Goal: Check status: Check status

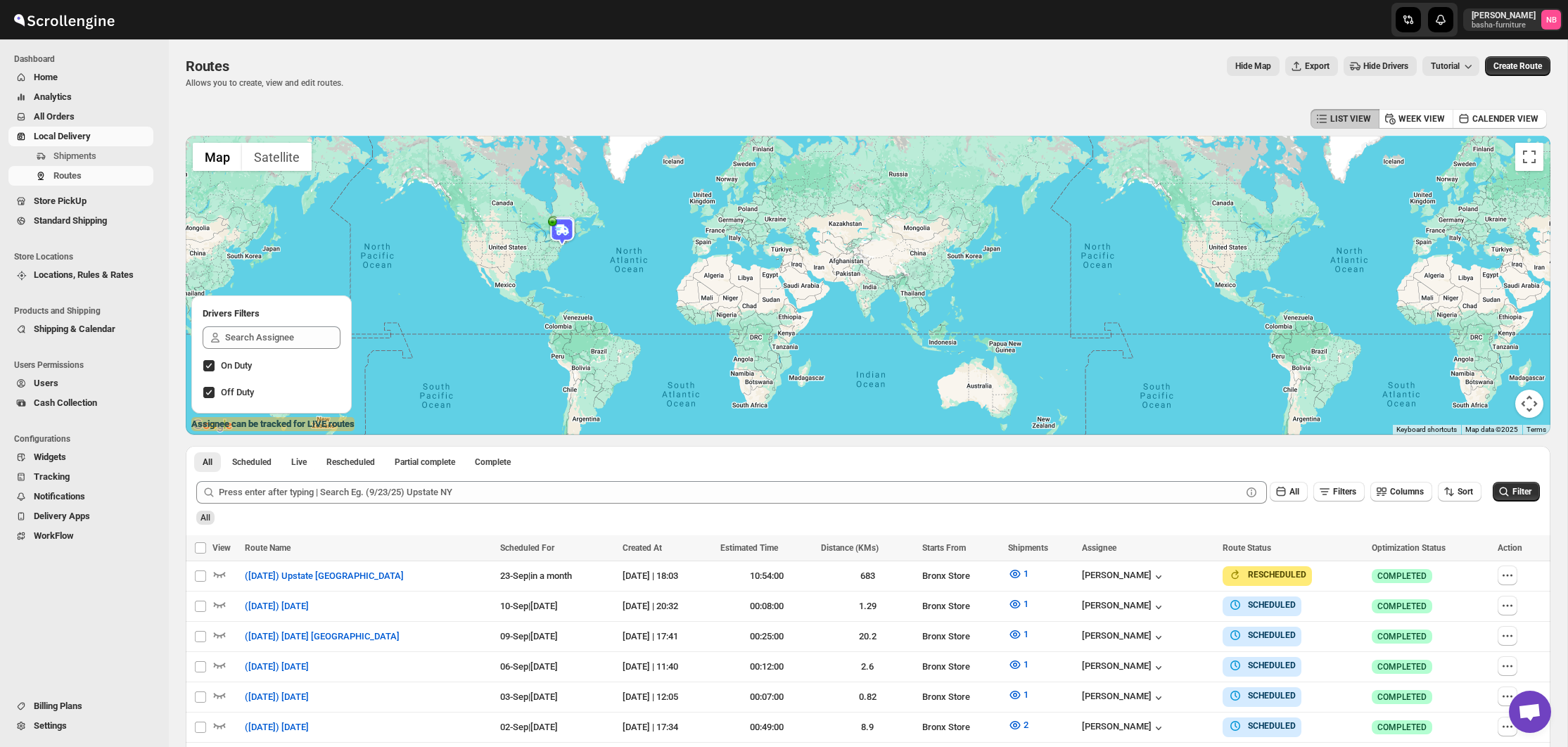
scroll to position [217, 0]
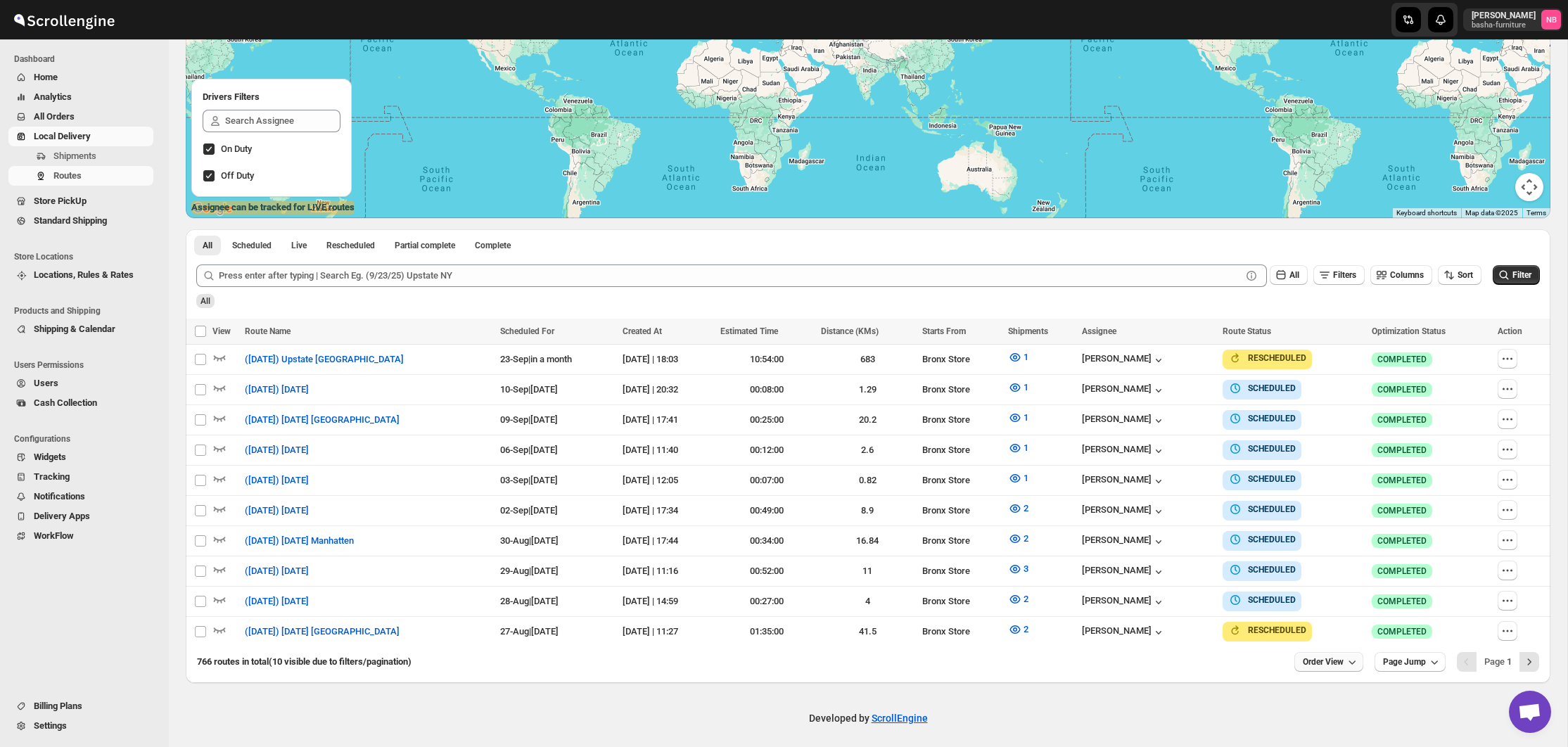
click at [1355, 659] on icon "button" at bounding box center [1352, 661] width 14 height 14
click at [1307, 559] on div "25 orders" at bounding box center [1306, 557] width 39 height 14
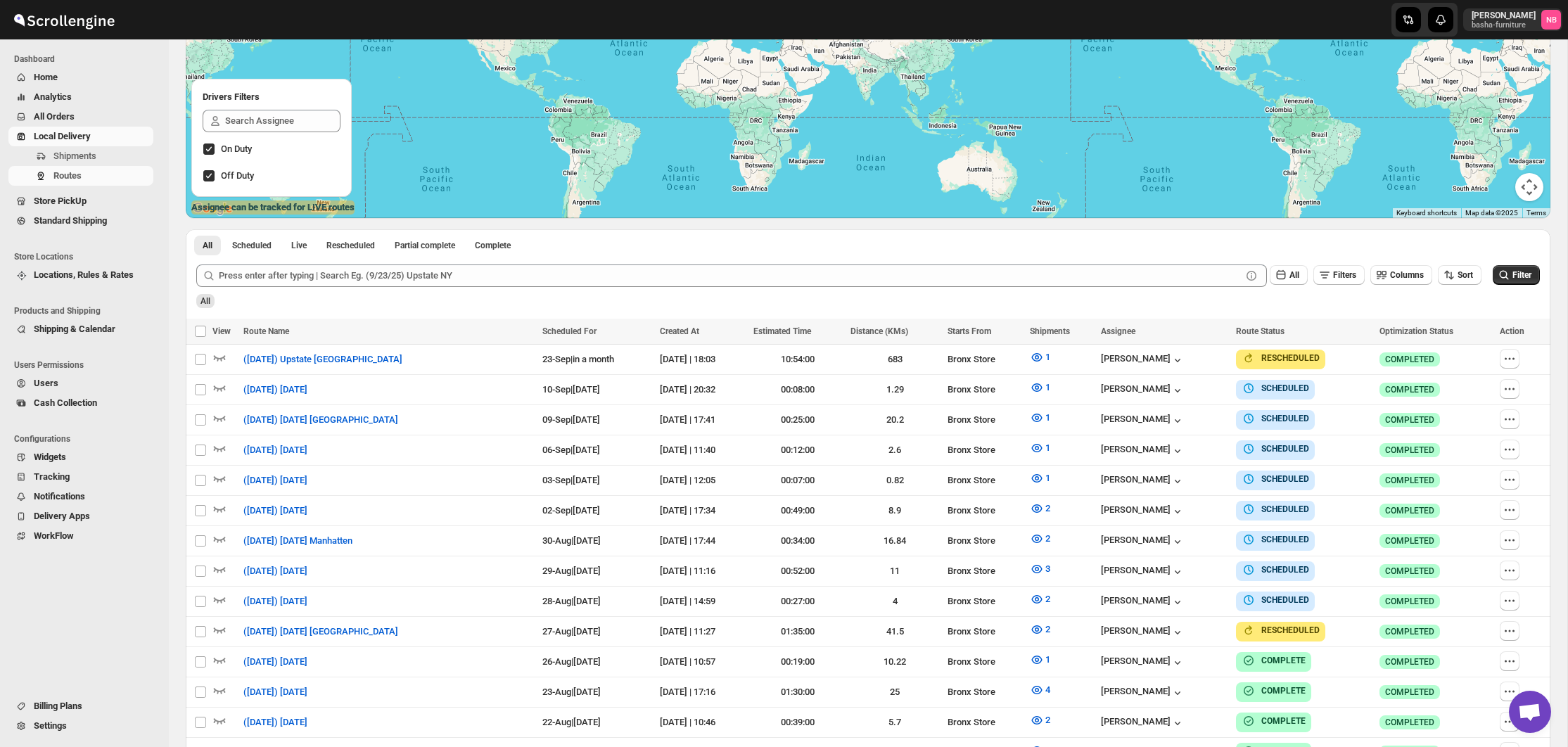
scroll to position [318, 0]
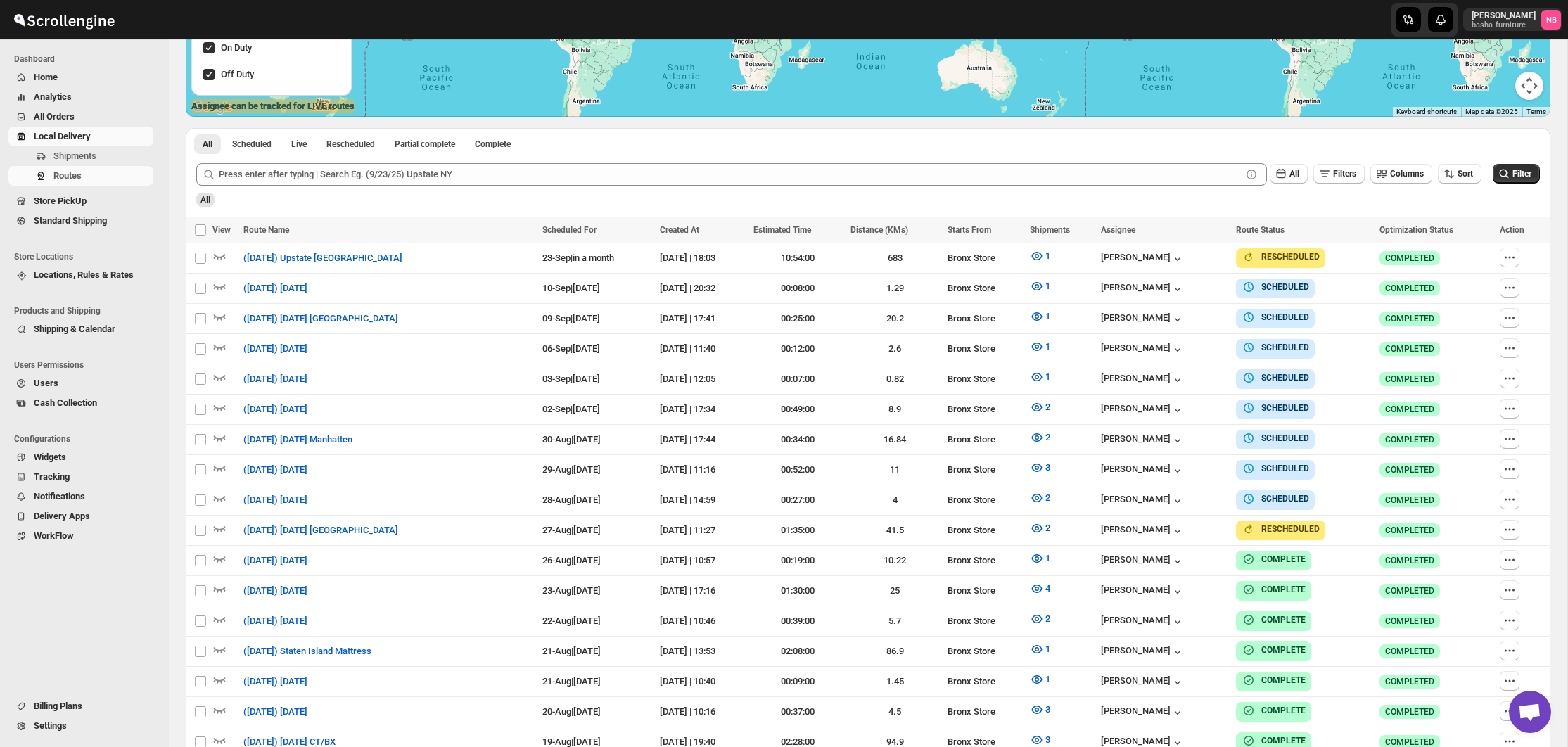
click at [1555, 219] on div "Routes. This page is ready Routes Allows you to create, view and edit routes. H…" at bounding box center [867, 378] width 1398 height 1314
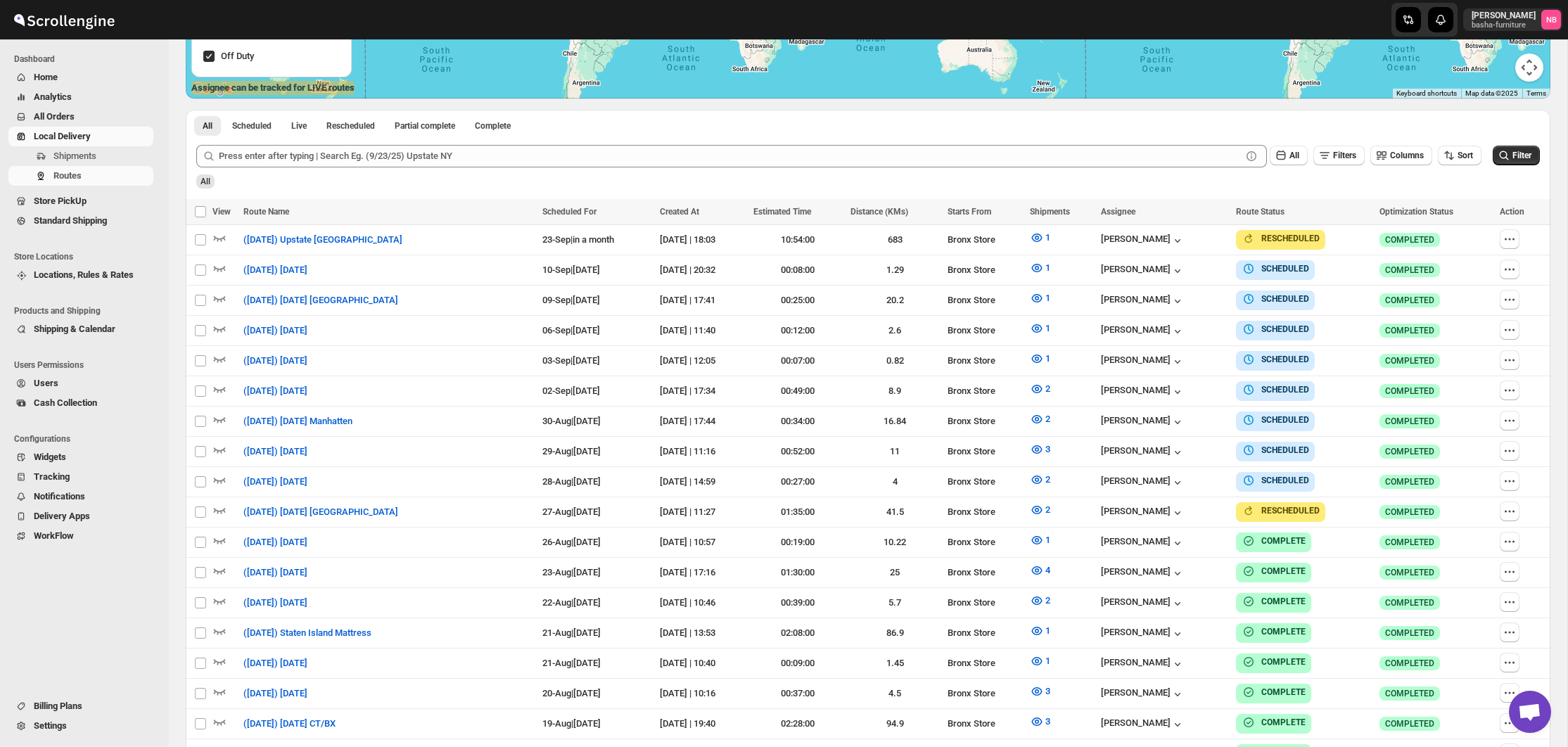
click at [1556, 498] on div "Routes. This page is ready Routes Allows you to create, view and edit routes. H…" at bounding box center [867, 360] width 1398 height 1314
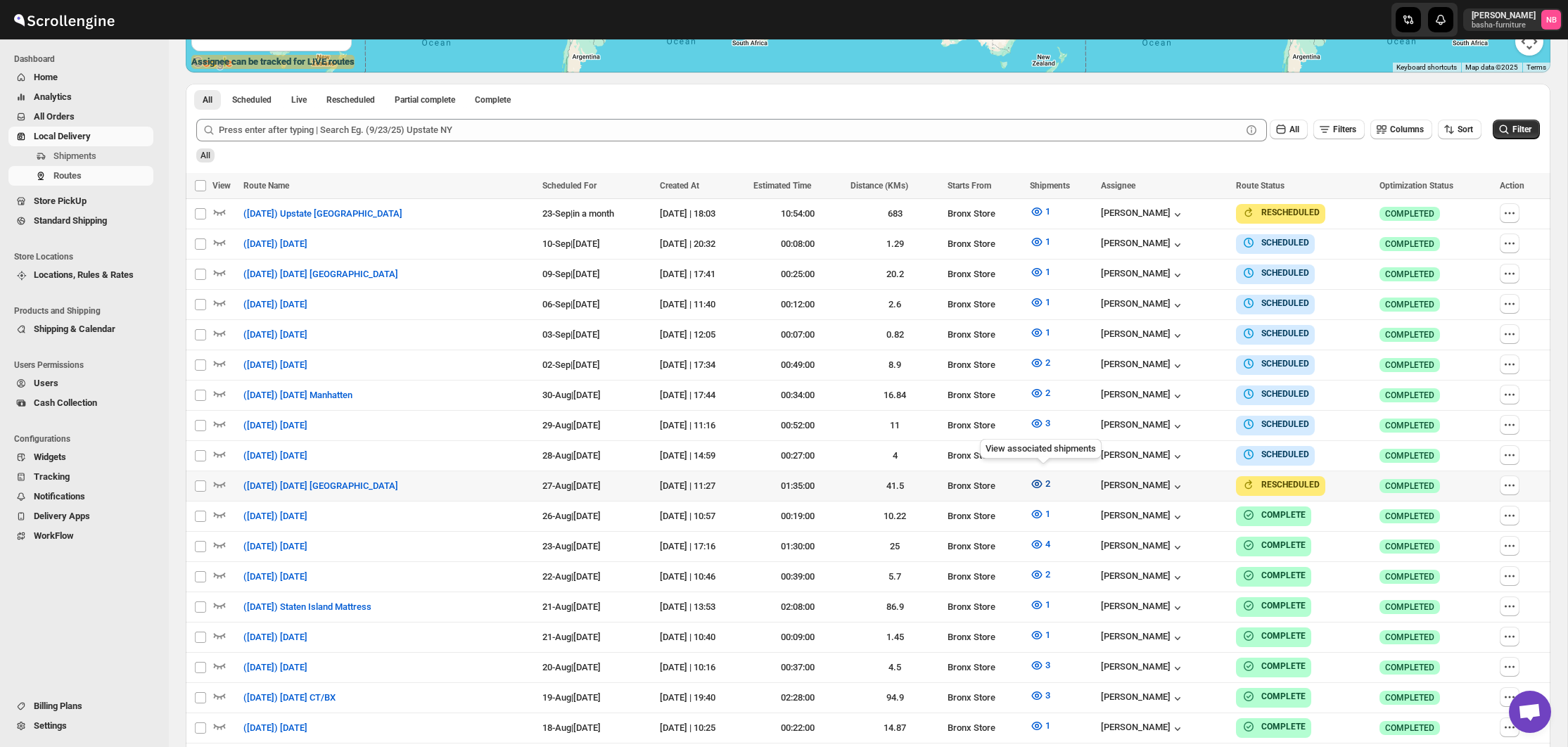
click at [1056, 477] on button "2" at bounding box center [1039, 484] width 37 height 23
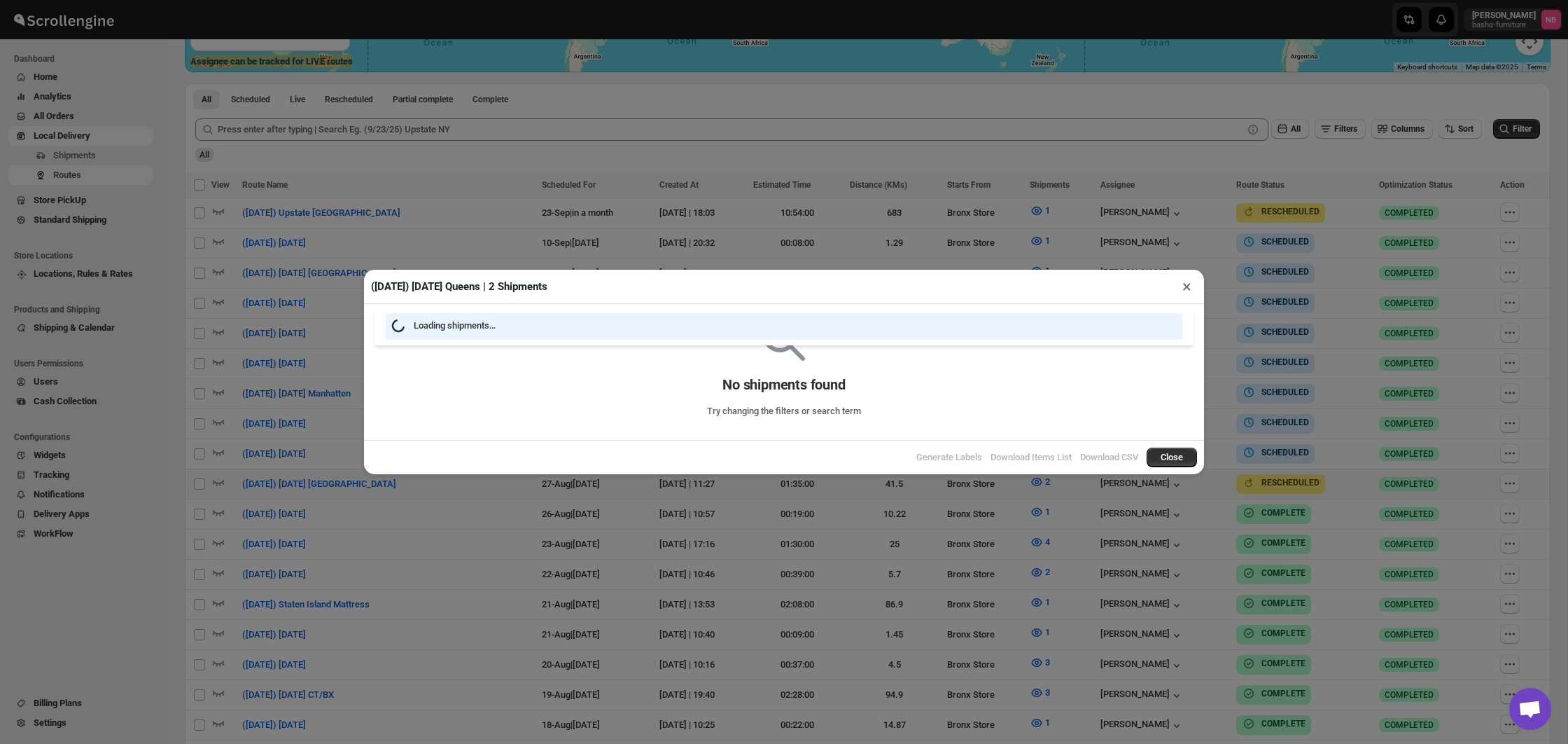
click at [1191, 287] on button "×" at bounding box center [1187, 286] width 20 height 20
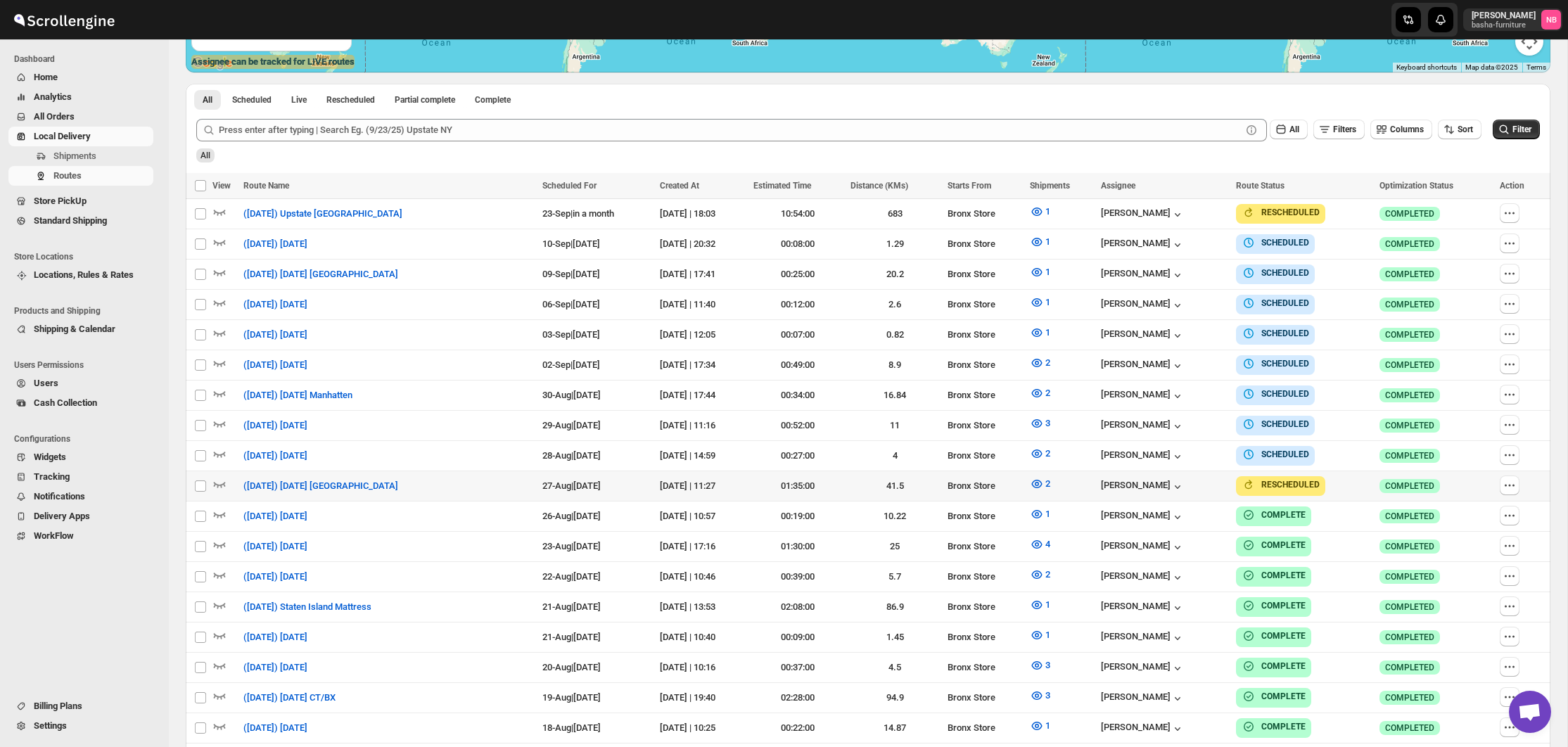
click at [1557, 469] on div "Routes. This page is ready Routes Allows you to create, view and edit routes. H…" at bounding box center [867, 334] width 1398 height 1314
click at [1039, 482] on icon "button" at bounding box center [1037, 484] width 4 height 4
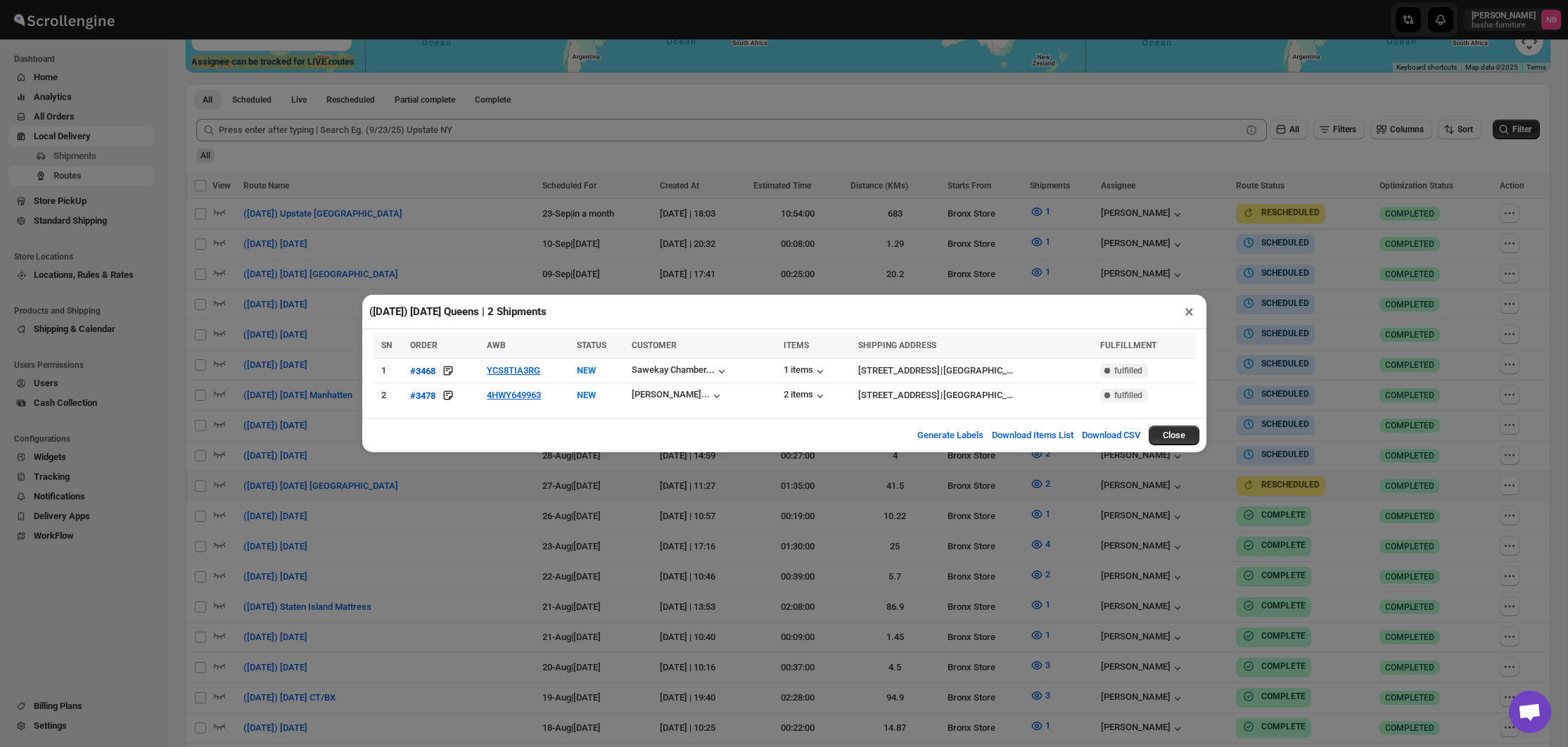
click at [861, 522] on div "([DATE]) [DATE] Queens | 2 Shipments × SN ORDER AWB STATUS CUSTOMER ITEMS SHIPP…" at bounding box center [784, 373] width 1568 height 747
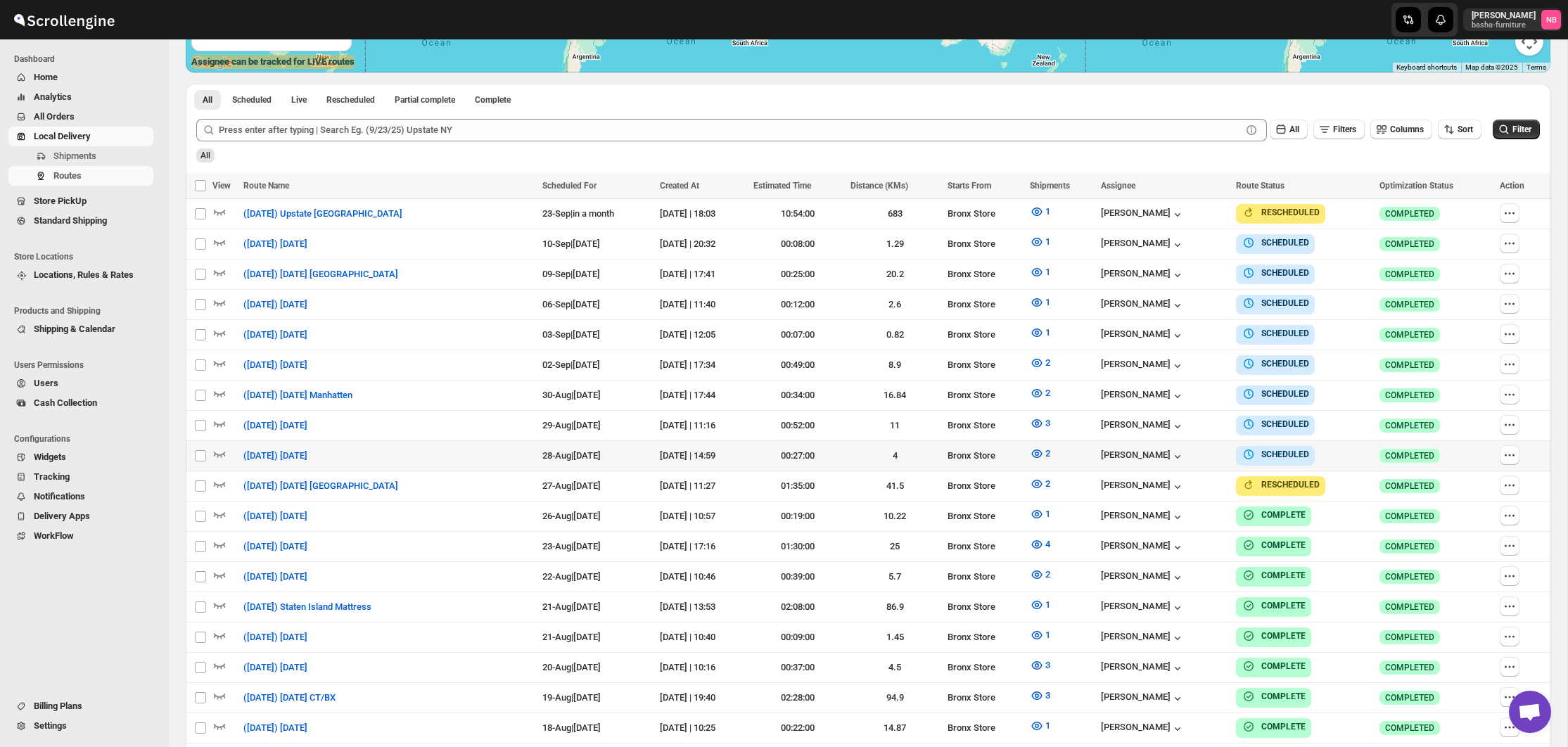
click at [899, 449] on div "4" at bounding box center [894, 455] width 89 height 14
click at [1044, 452] on icon "button" at bounding box center [1037, 453] width 14 height 14
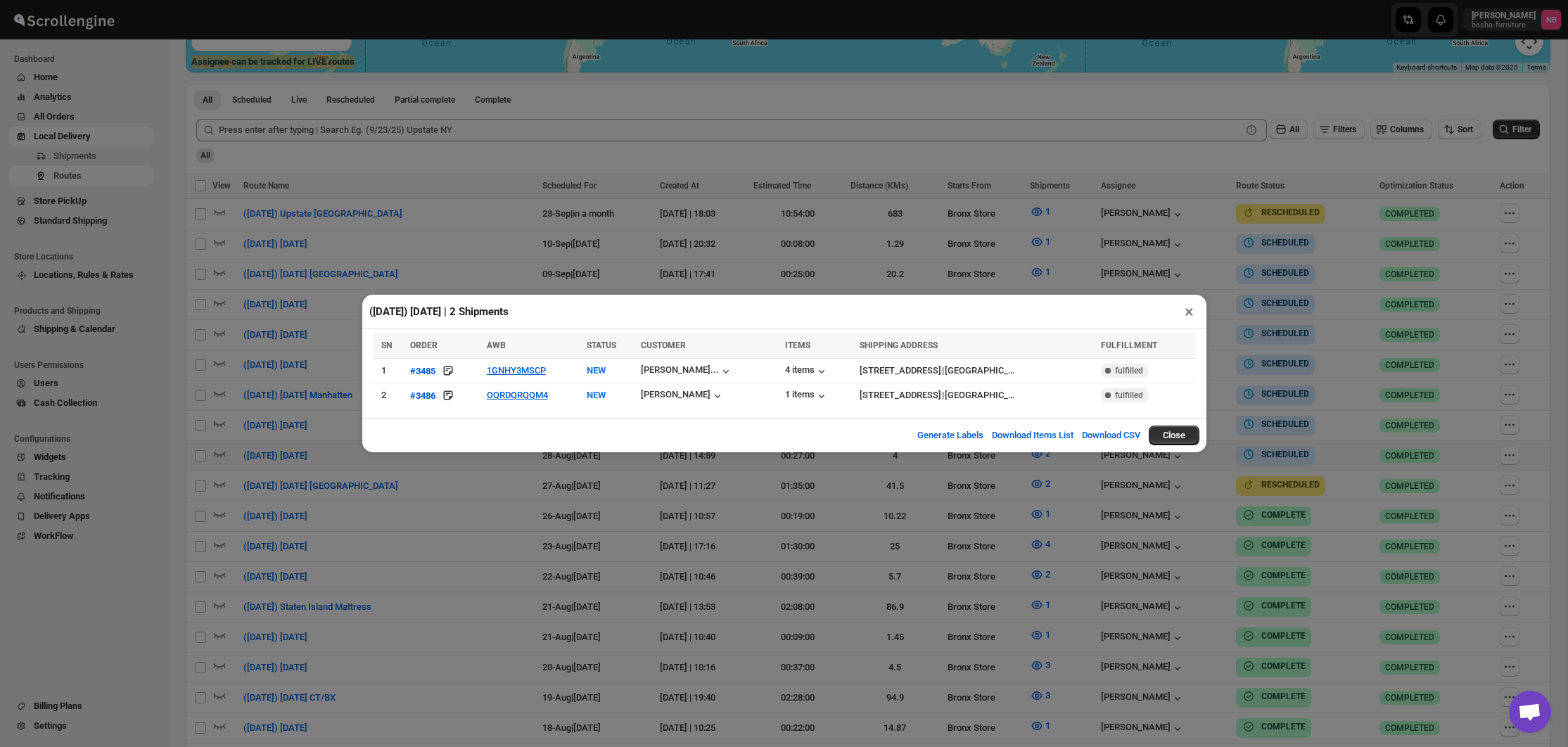
click at [894, 550] on div "([DATE]) [DATE] | 2 Shipments × SN ORDER AWB STATUS CUSTOMER ITEMS SHIPPING ADD…" at bounding box center [784, 373] width 1568 height 747
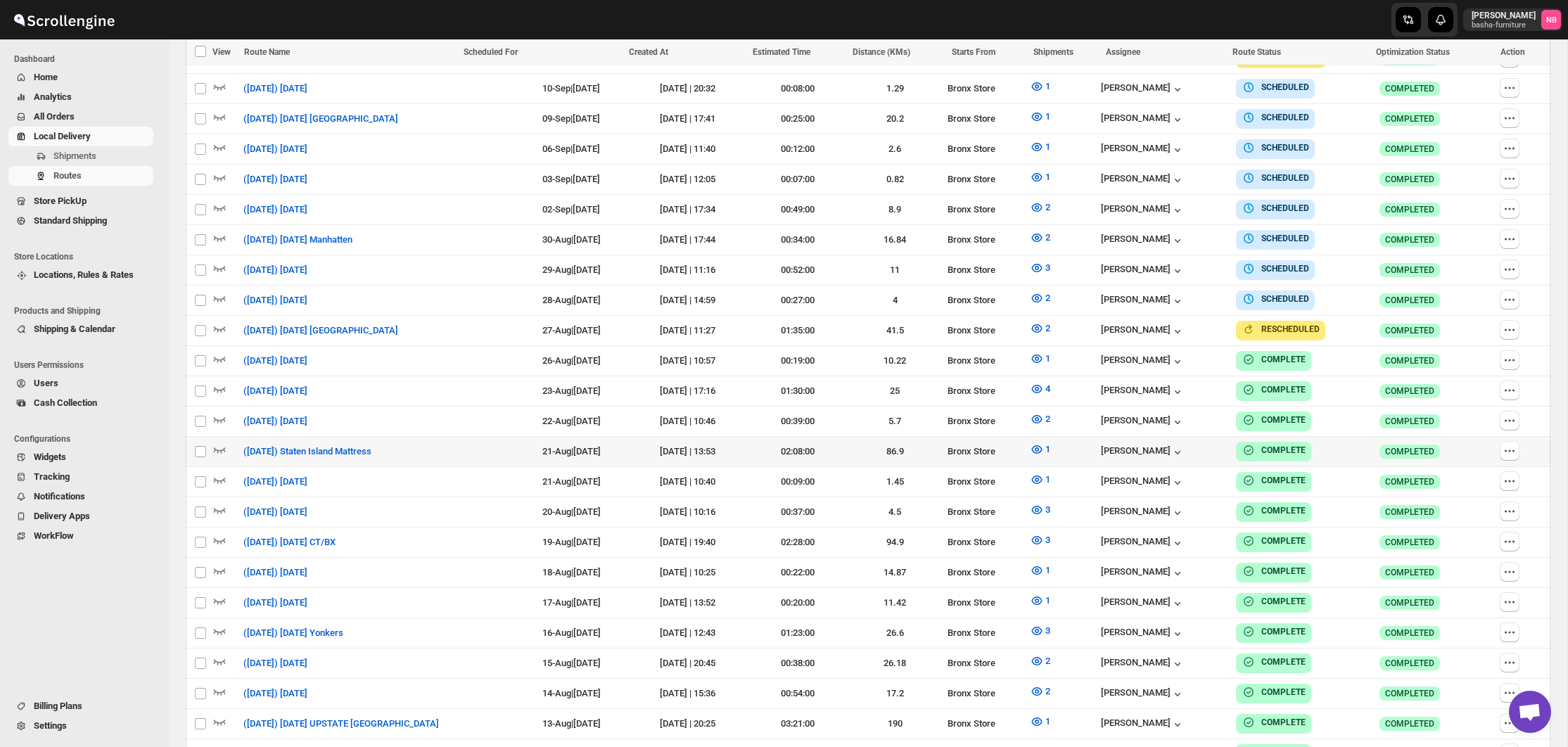
scroll to position [504, 0]
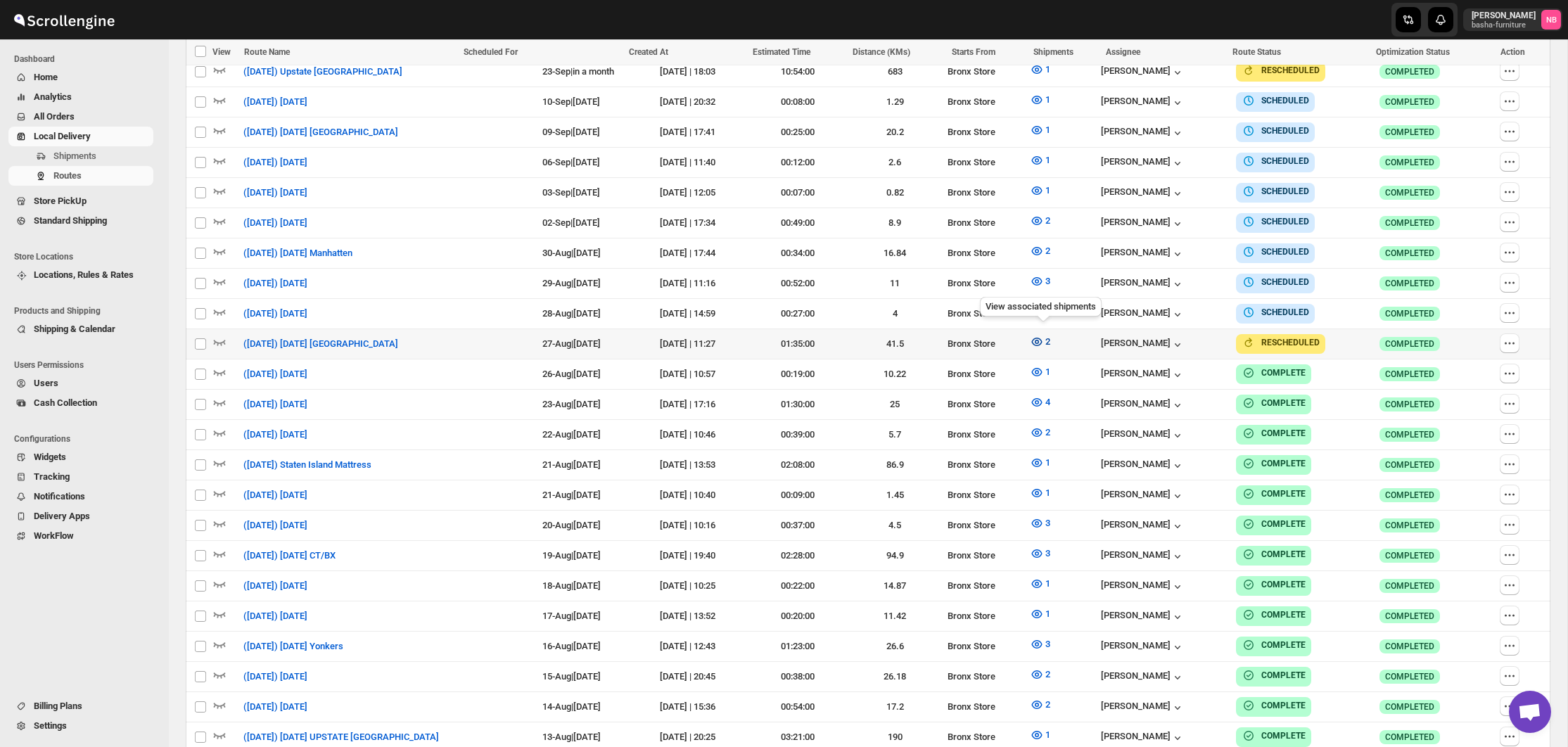
click at [1035, 339] on icon "button" at bounding box center [1037, 342] width 14 height 14
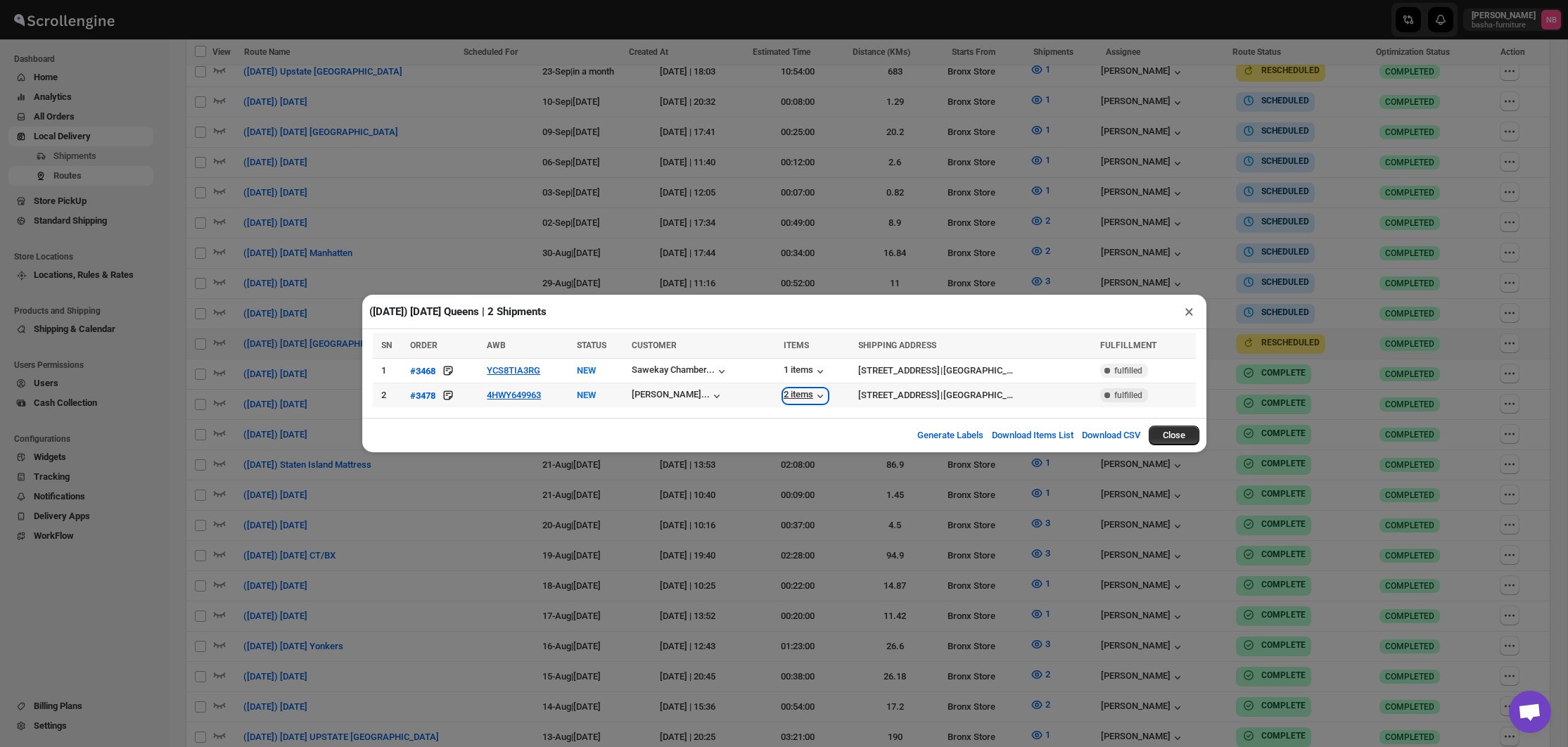
click at [784, 391] on div "2 items" at bounding box center [805, 396] width 43 height 14
click at [636, 395] on div "[PERSON_NAME]..." at bounding box center [671, 394] width 78 height 10
